Goal: Transaction & Acquisition: Purchase product/service

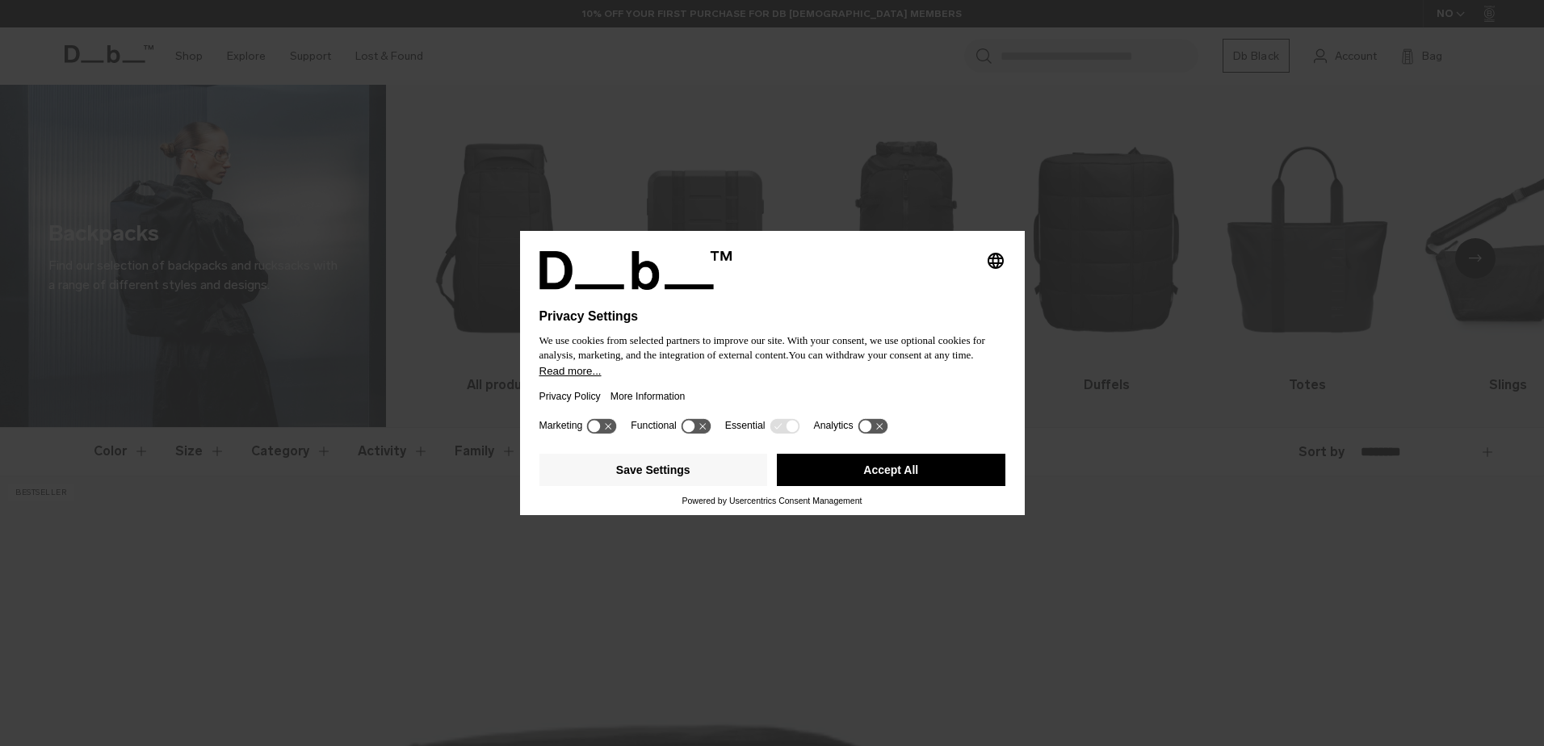
scroll to position [512, 0]
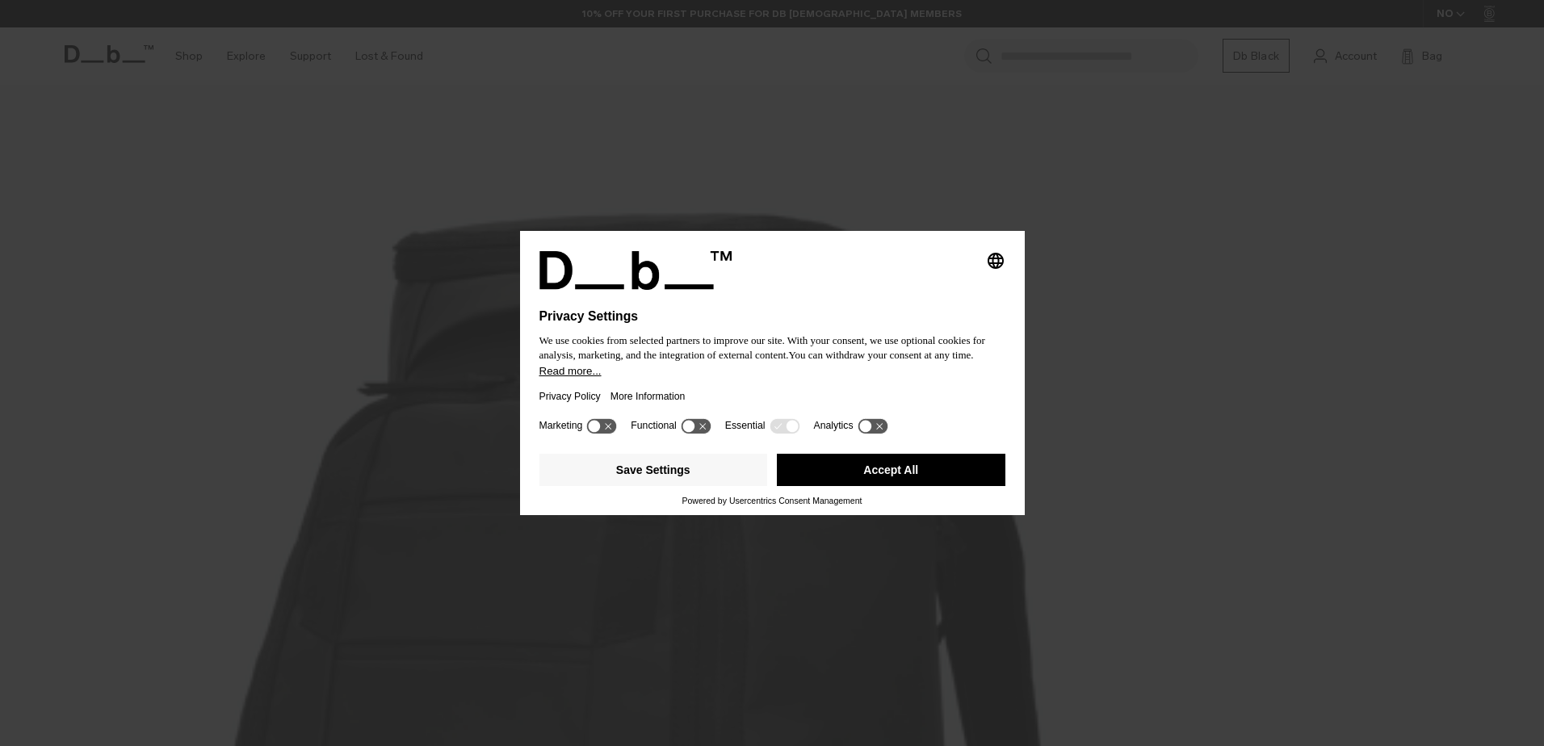
click at [867, 467] on button "Accept All" at bounding box center [891, 470] width 228 height 32
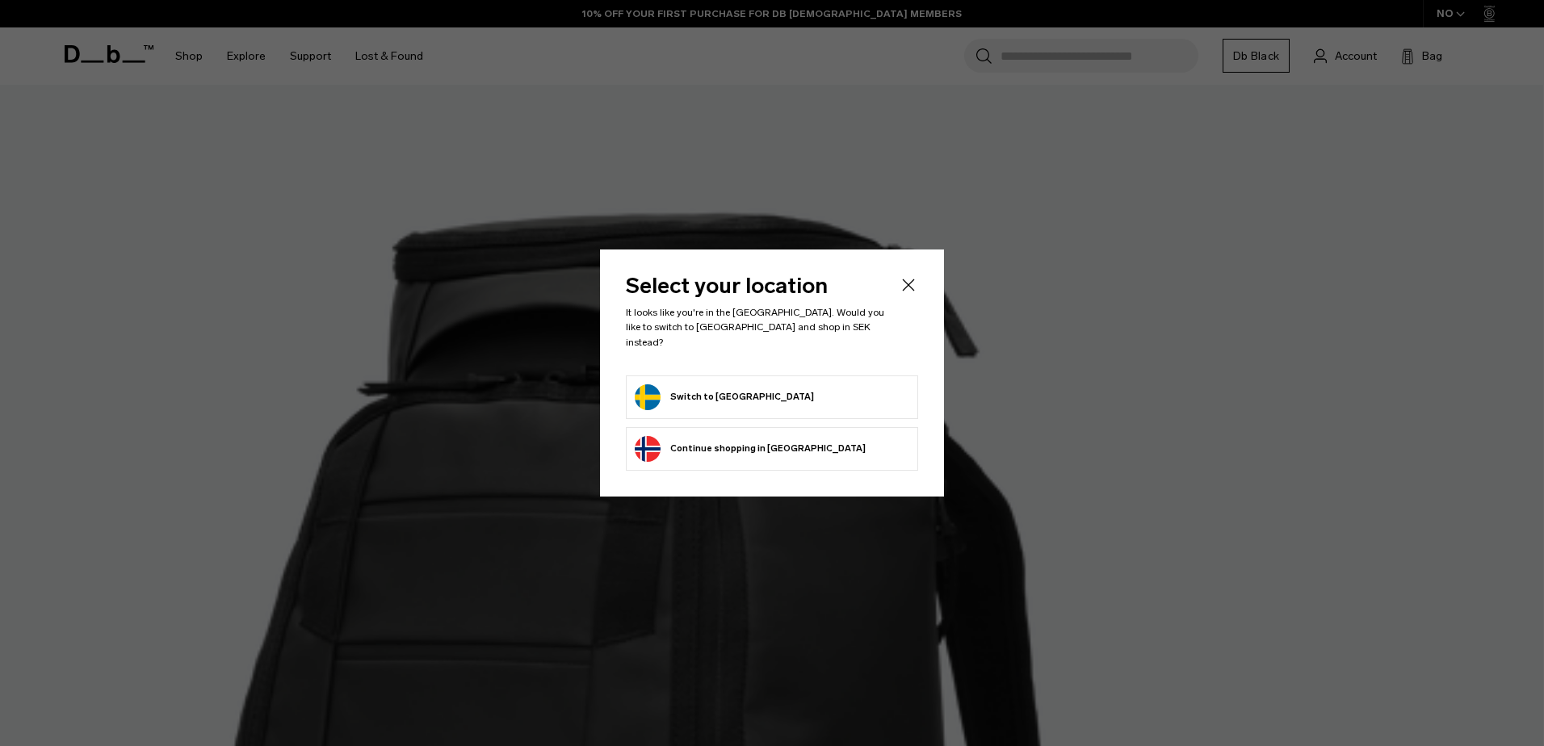
scroll to position [0, 0]
click at [778, 385] on form "Switch to Sweden" at bounding box center [772, 397] width 274 height 26
click at [668, 384] on button "Switch to Sweden" at bounding box center [724, 397] width 179 height 26
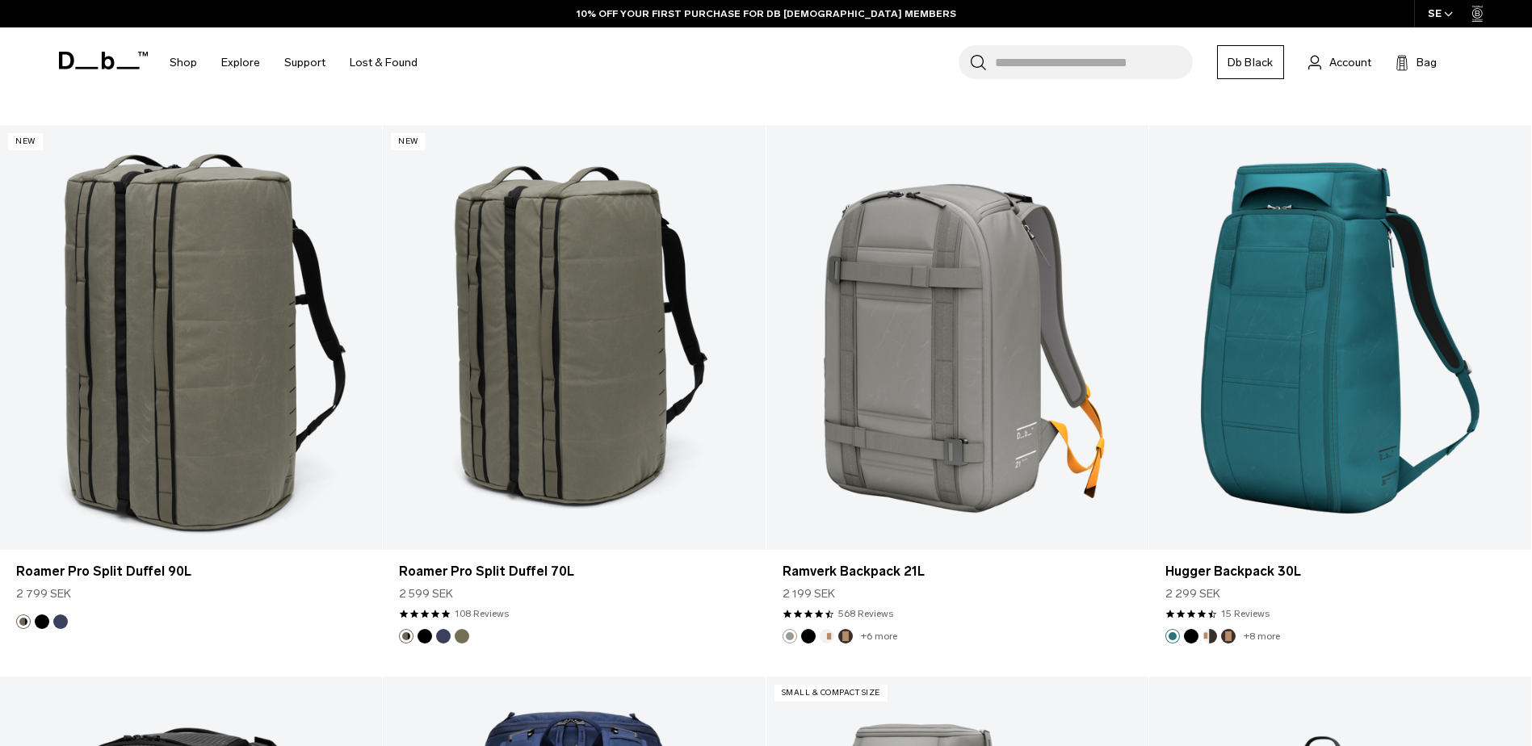
scroll to position [5005, 0]
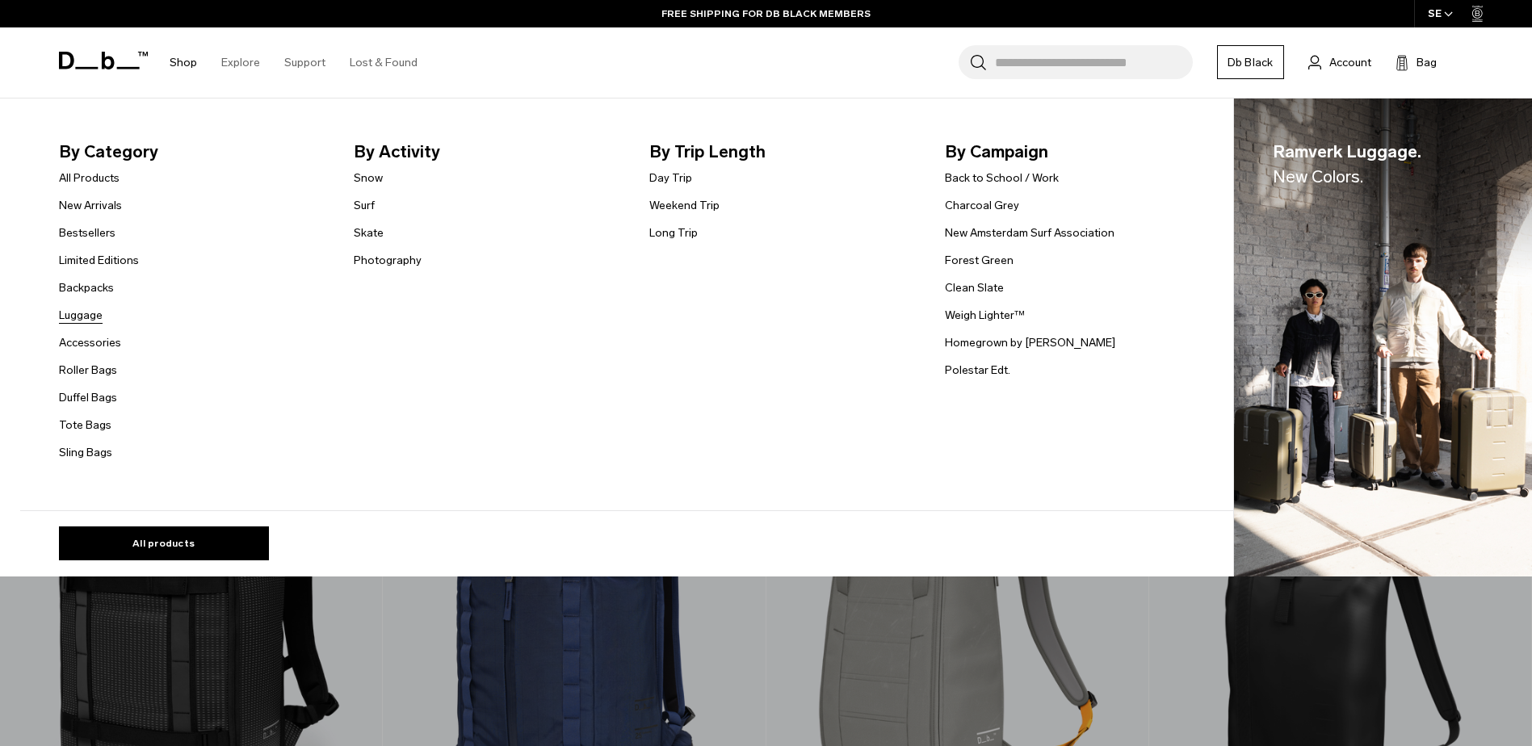
click at [100, 315] on link "Luggage" at bounding box center [81, 315] width 44 height 17
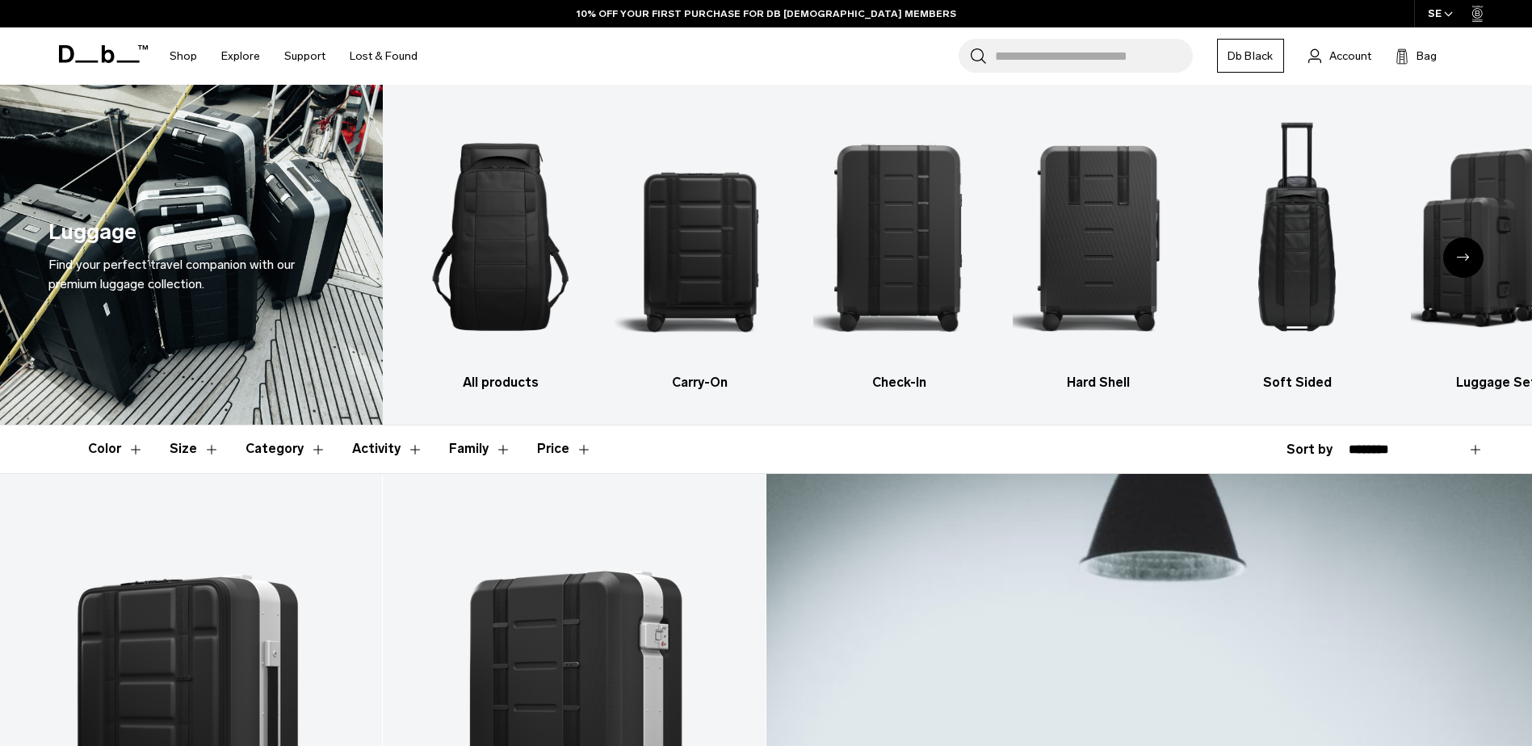
click at [1472, 258] on div "Next slide" at bounding box center [1463, 257] width 40 height 40
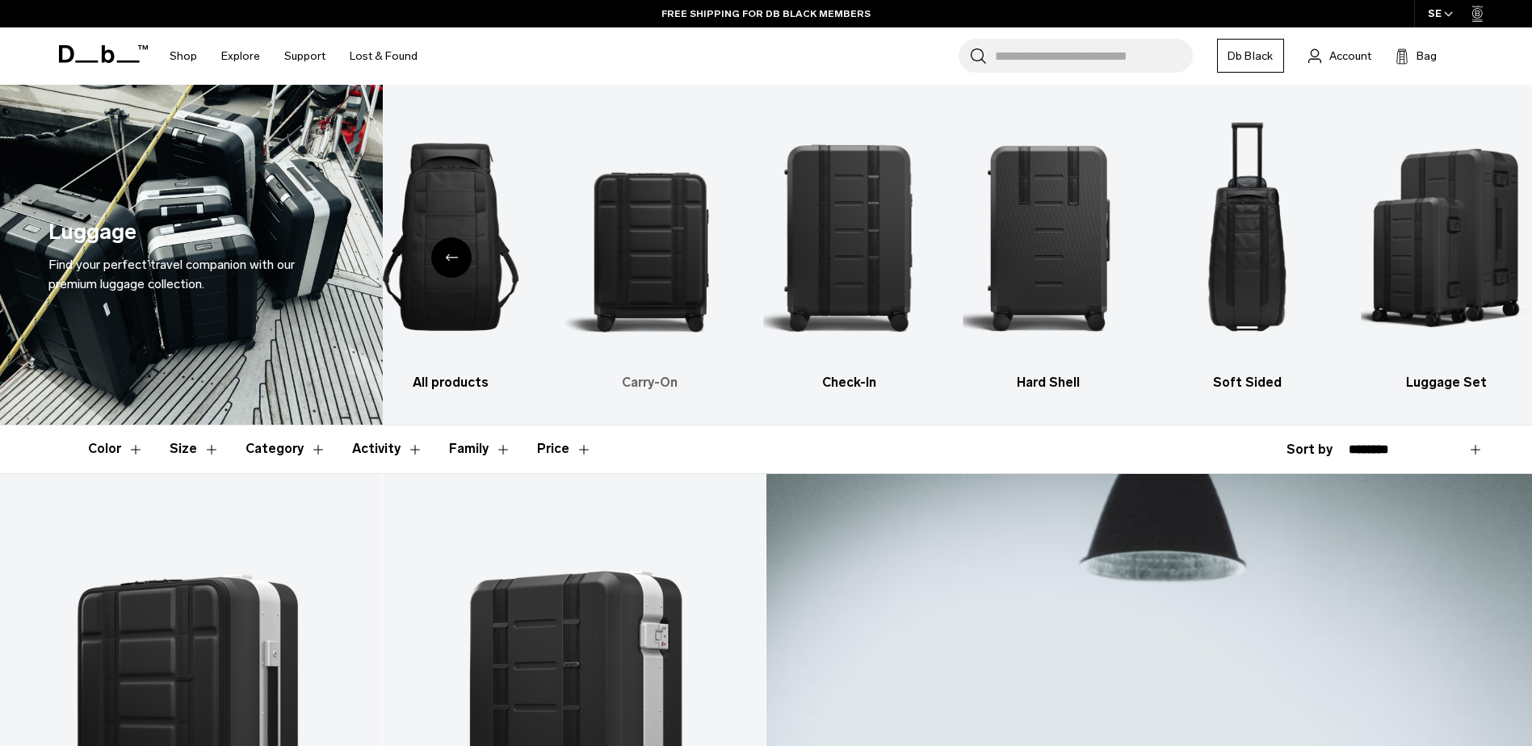
click at [654, 279] on img "2 / 6" at bounding box center [649, 237] width 171 height 256
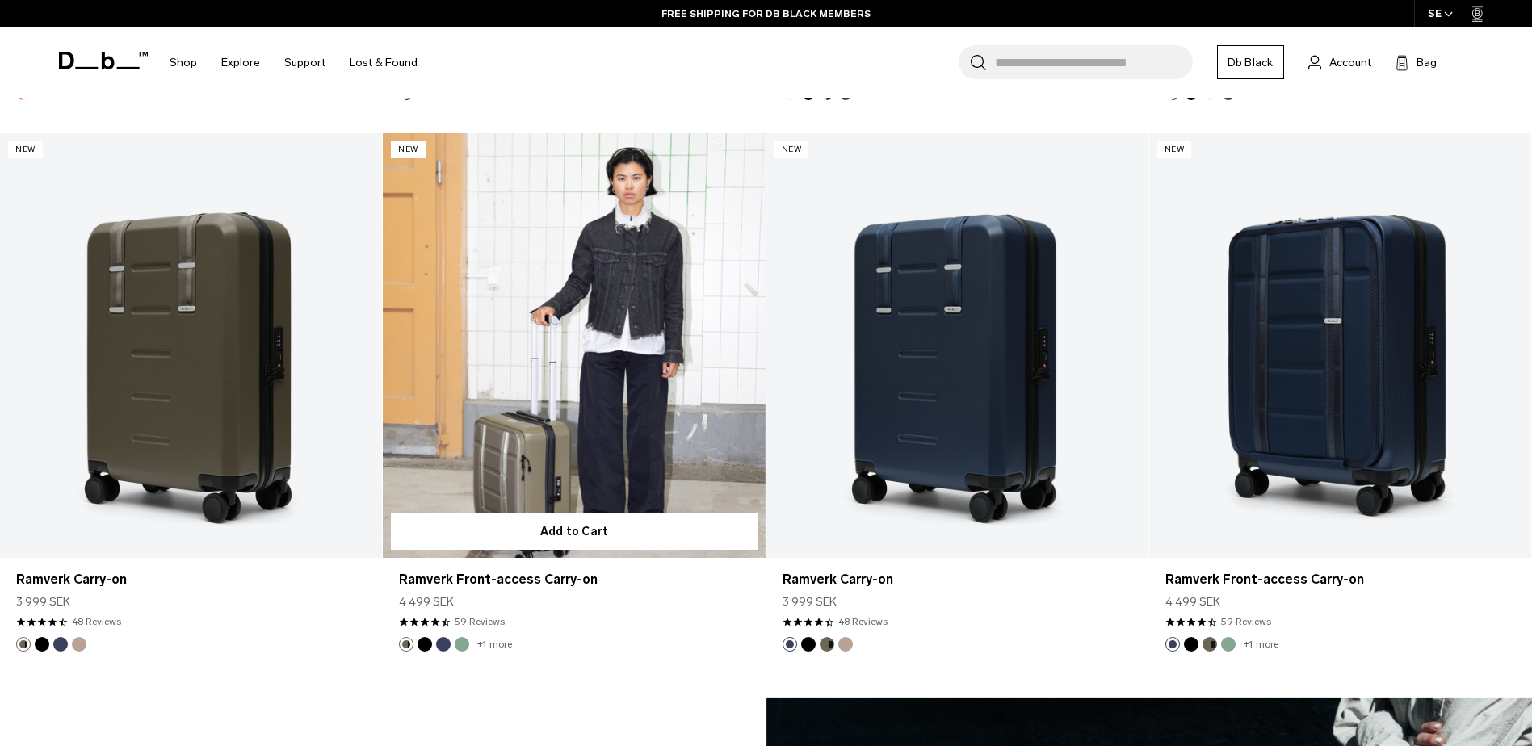
scroll to position [2583, 0]
